Goal: Find specific page/section: Find specific page/section

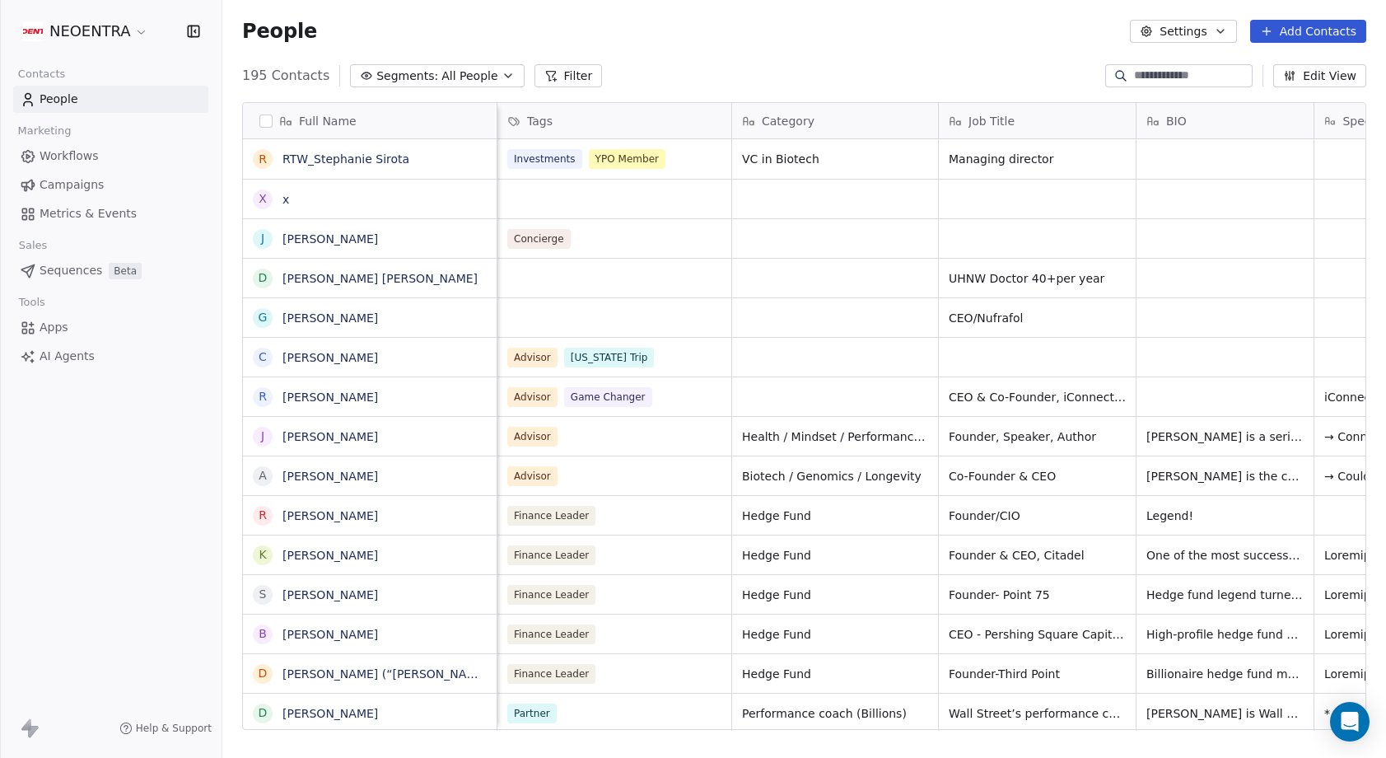
scroll to position [666, 1164]
